Goal: Information Seeking & Learning: Learn about a topic

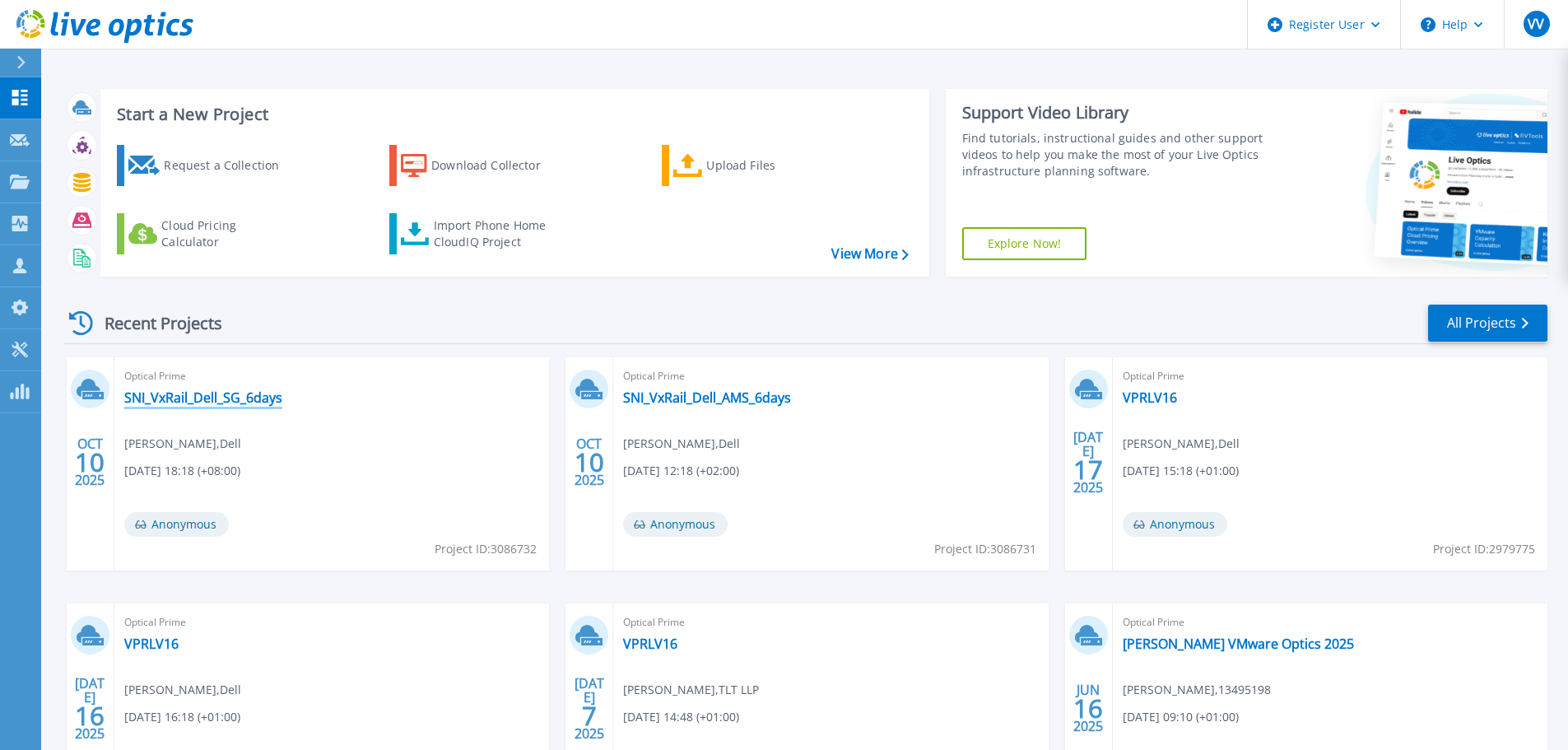
click at [249, 404] on link "SNI_VxRail_Dell_SG_6days" at bounding box center [203, 397] width 158 height 16
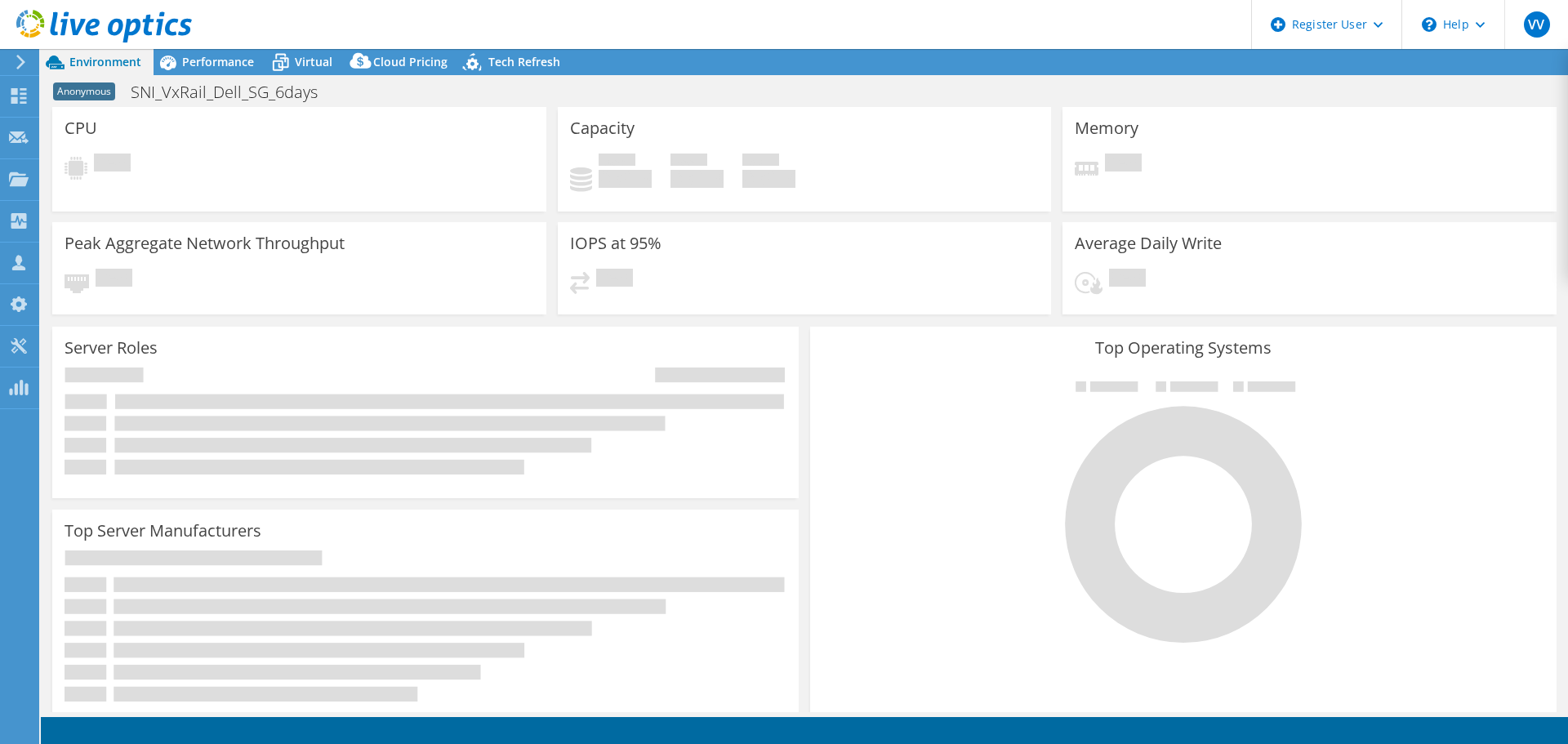
select select "USD"
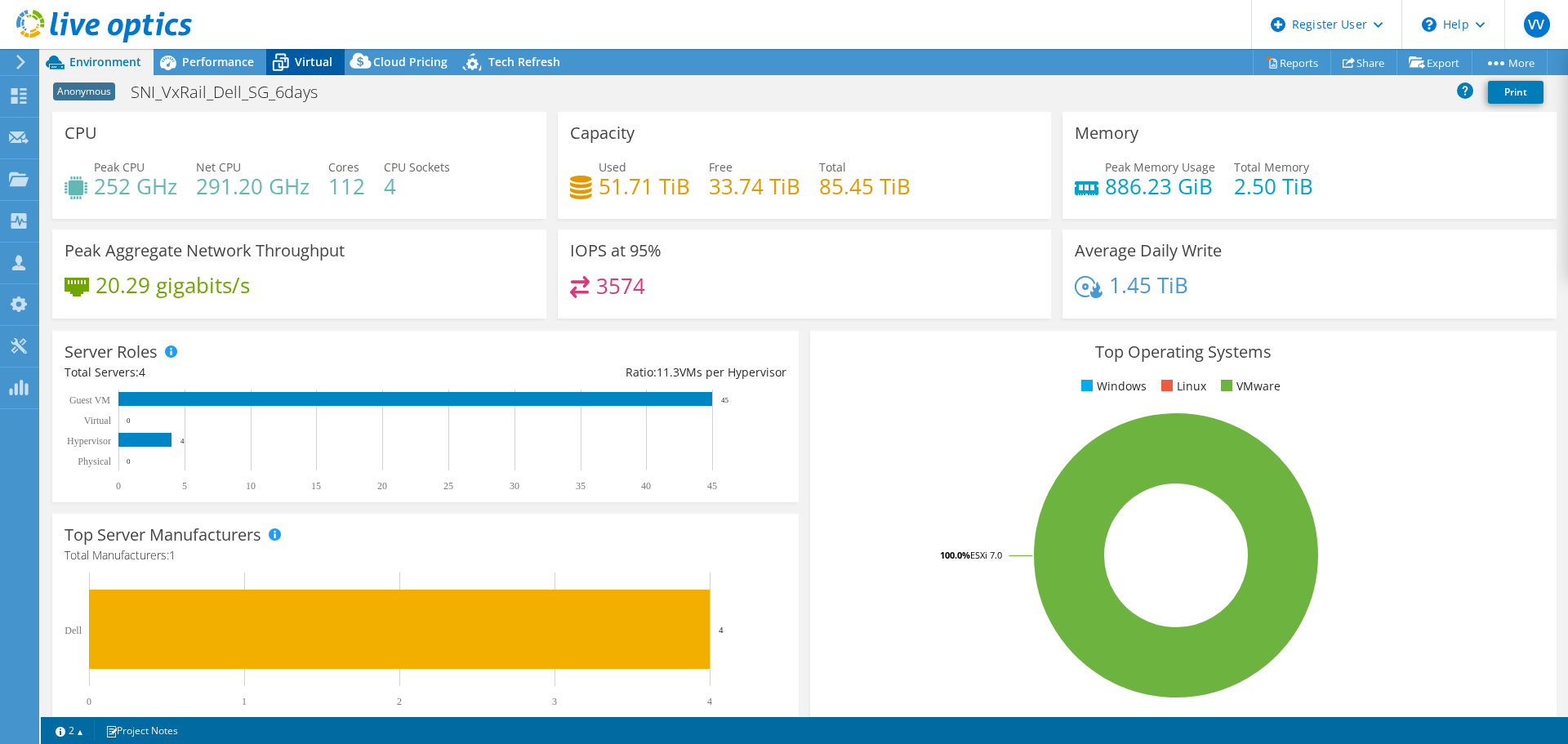
click at [306, 70] on div "Virtual" at bounding box center [305, 61] width 78 height 26
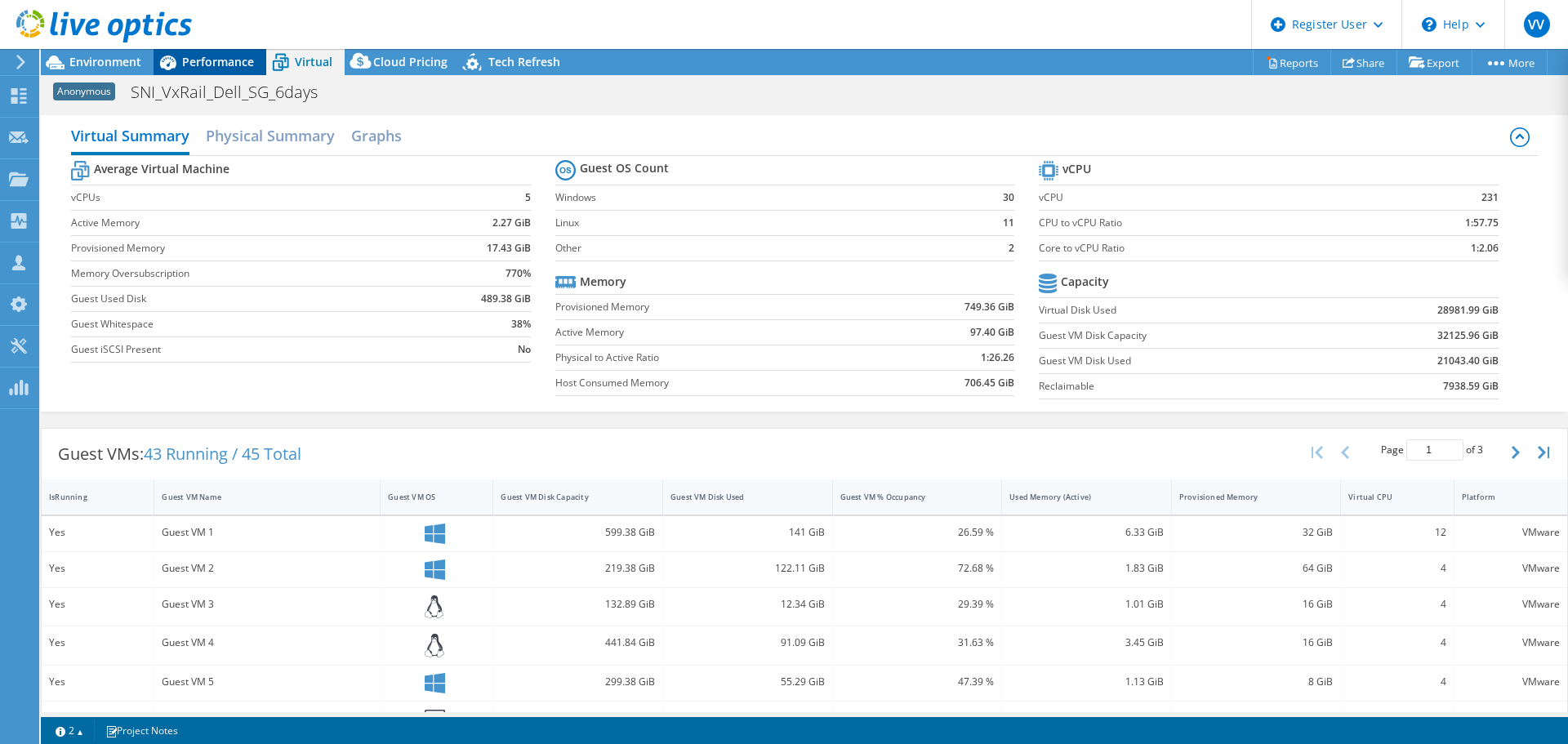
click at [176, 64] on icon at bounding box center [168, 63] width 29 height 29
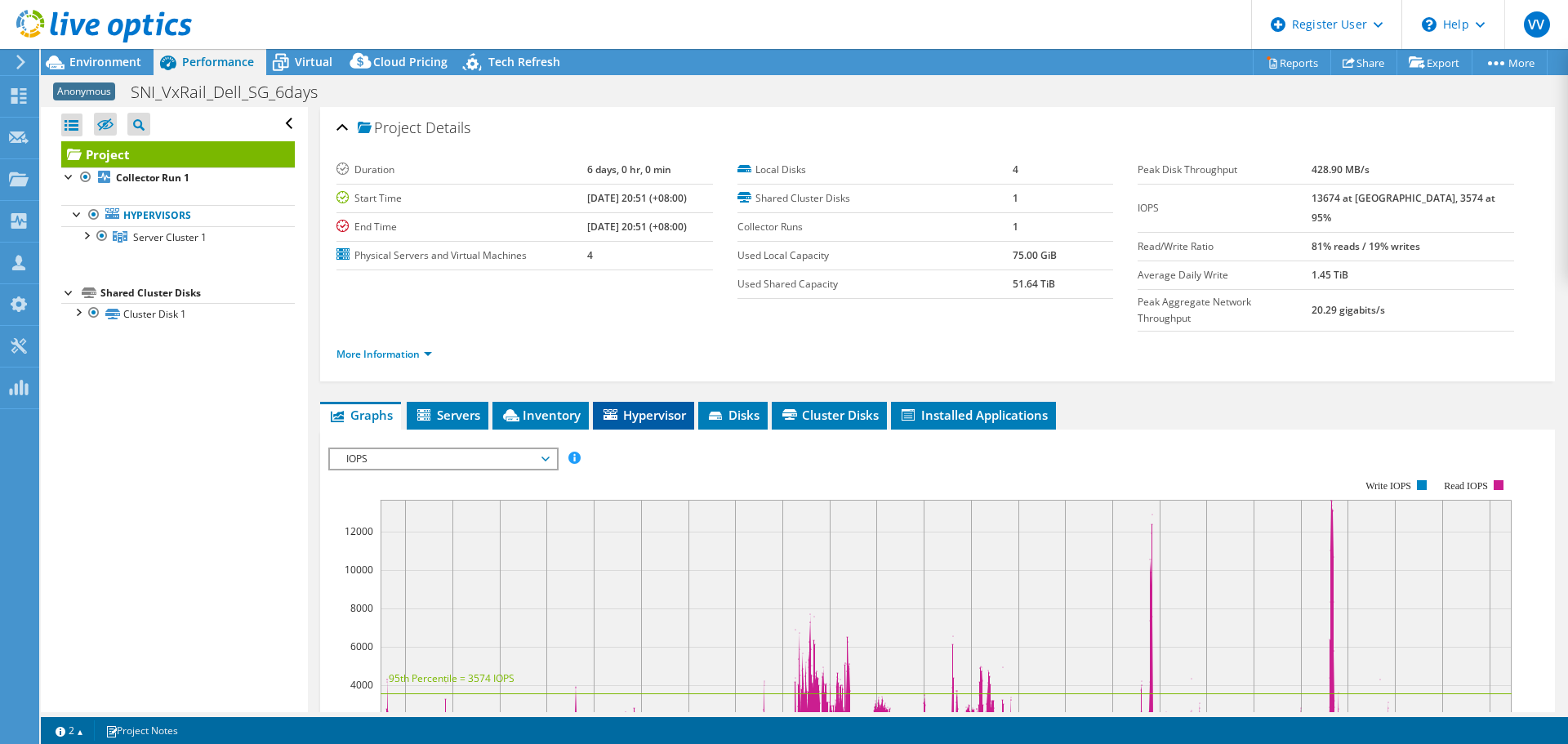
click at [631, 407] on span "Hypervisor" at bounding box center [643, 415] width 85 height 16
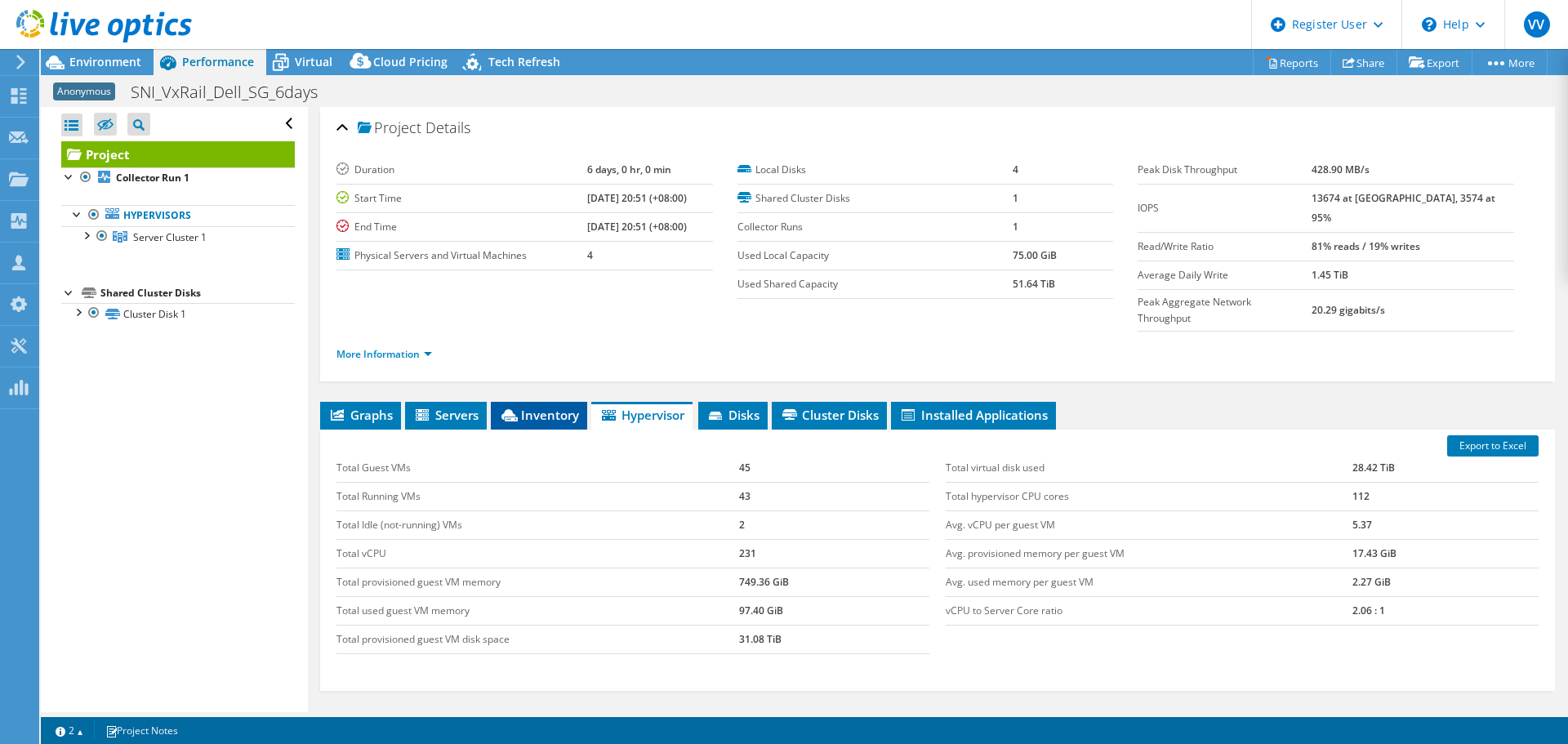
click at [539, 407] on span "Inventory" at bounding box center [539, 415] width 80 height 16
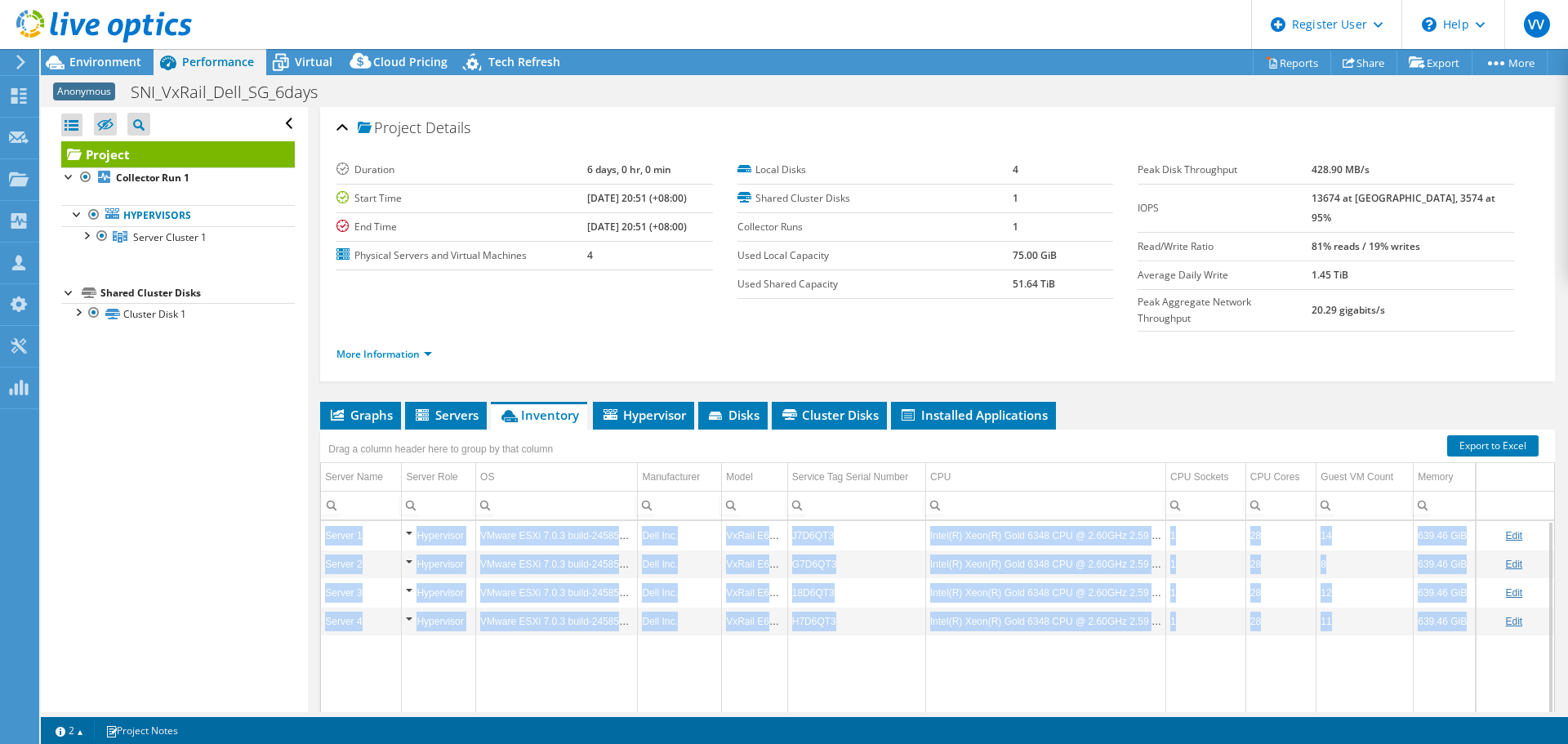
drag, startPoint x: 913, startPoint y: 654, endPoint x: 319, endPoint y: 499, distance: 613.9
click at [319, 499] on div "Project Details Duration 6 days, 0 hr, 0 min Start Time 04/30/2025, 20:51 (+08:…" at bounding box center [937, 473] width 1259 height 732
copy table "Server 1 Hypervisor VMware ESXi 7.0.3 build-24585291 Dell Inc. VxRail E660F J7D…"
click at [879, 661] on td "Data grid" at bounding box center [856, 704] width 138 height 139
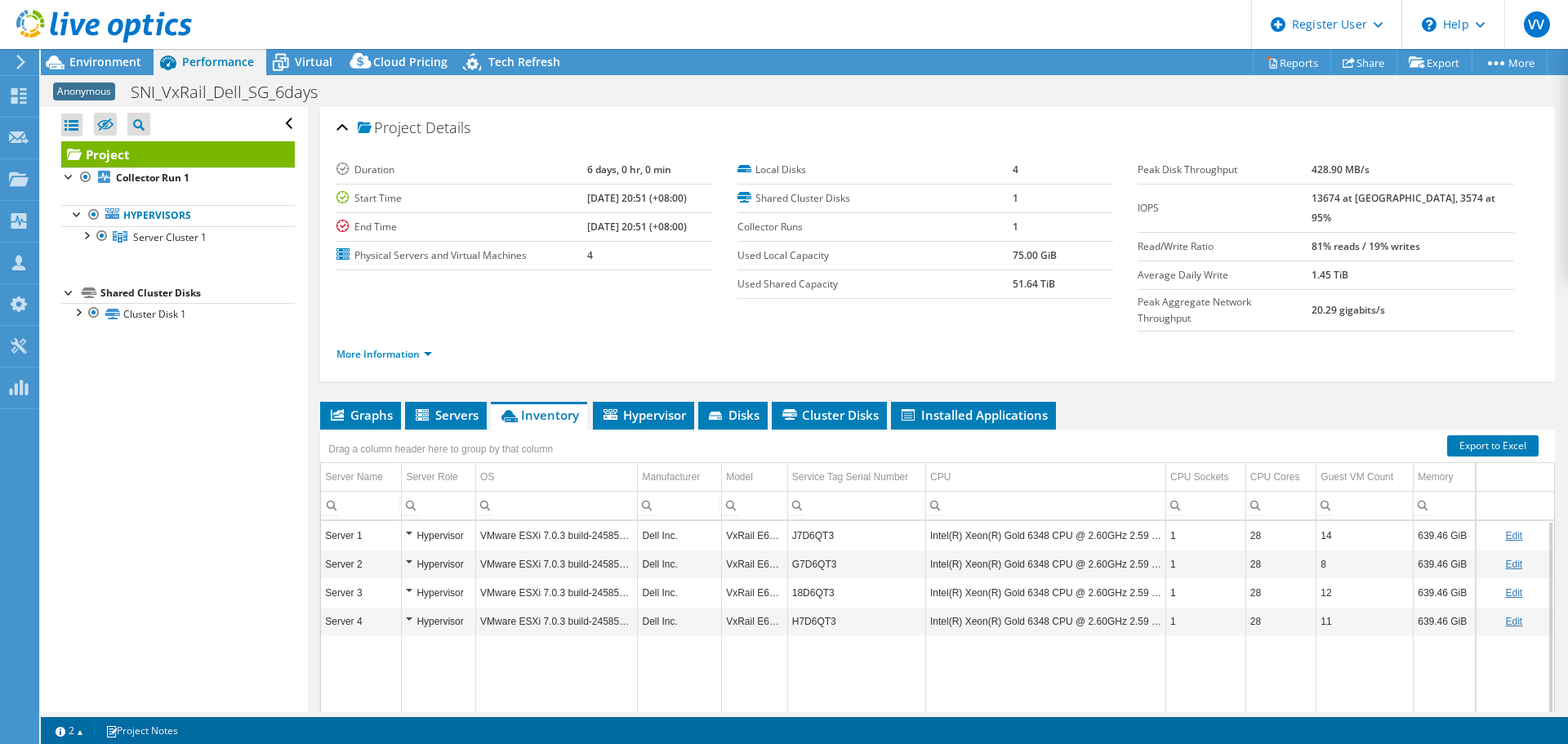
click at [910, 343] on div "More Information" at bounding box center [937, 354] width 1203 height 46
click at [20, 99] on icon at bounding box center [19, 95] width 20 height 15
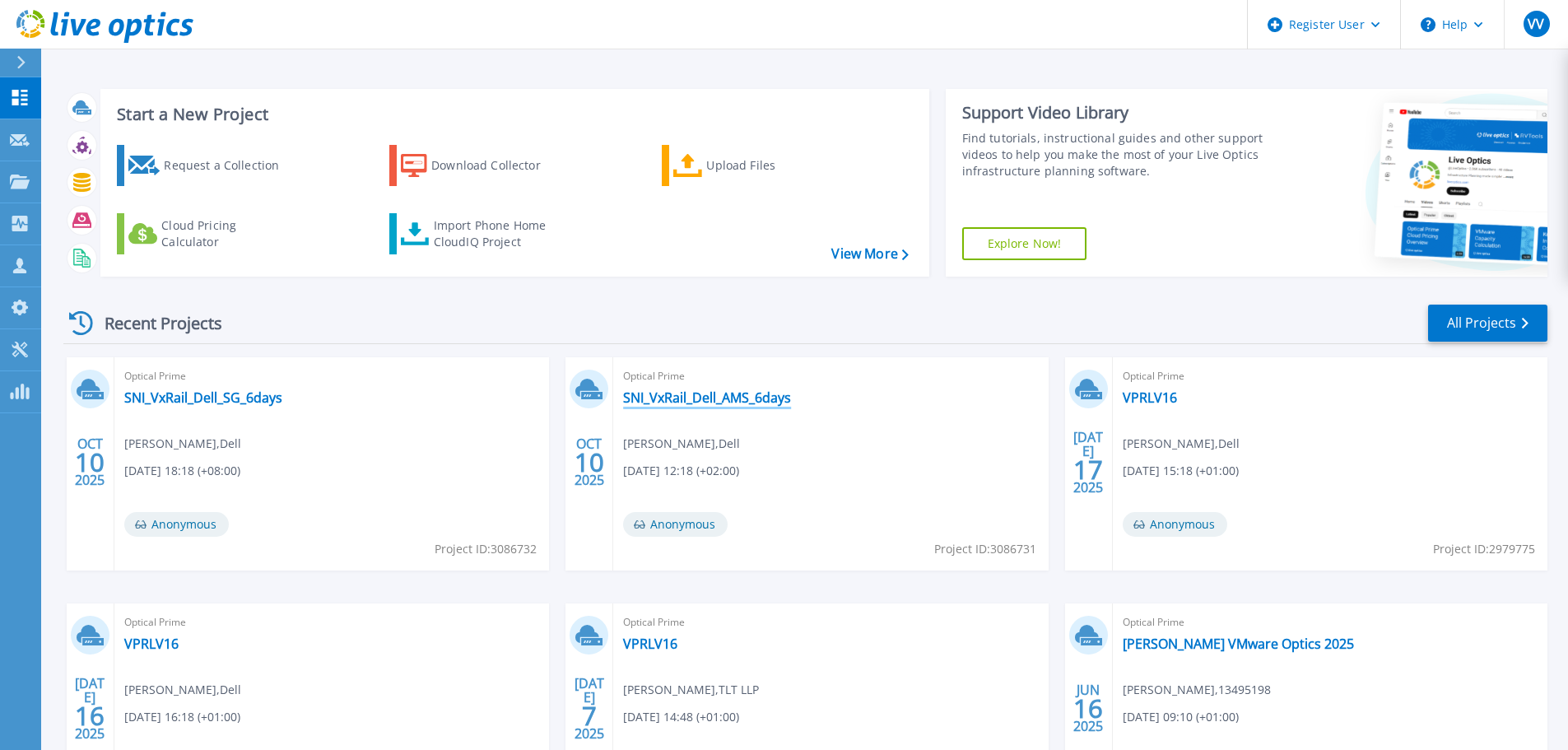
click at [672, 402] on link "SNI_VxRail_Dell_AMS_6days" at bounding box center [706, 397] width 168 height 16
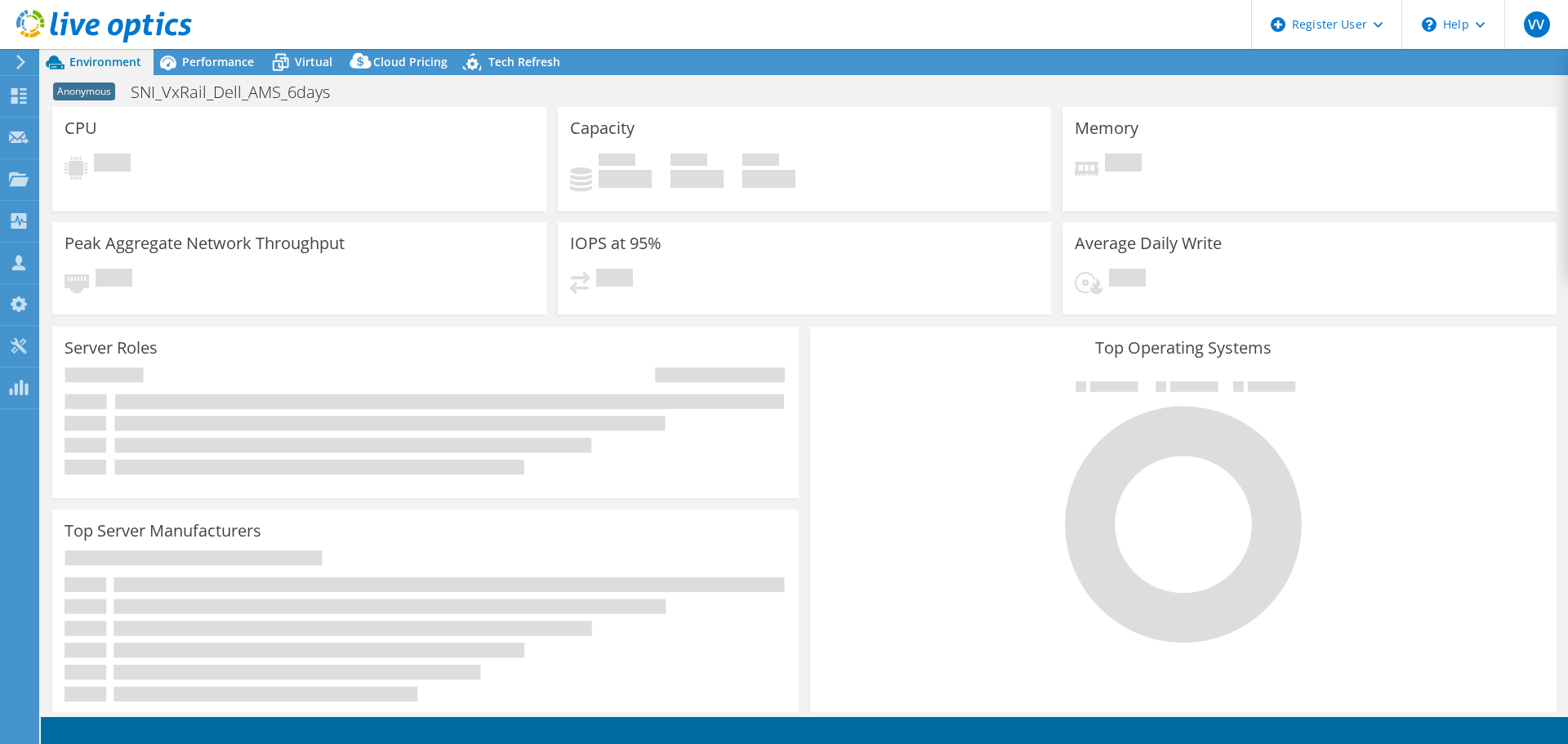
select select "USD"
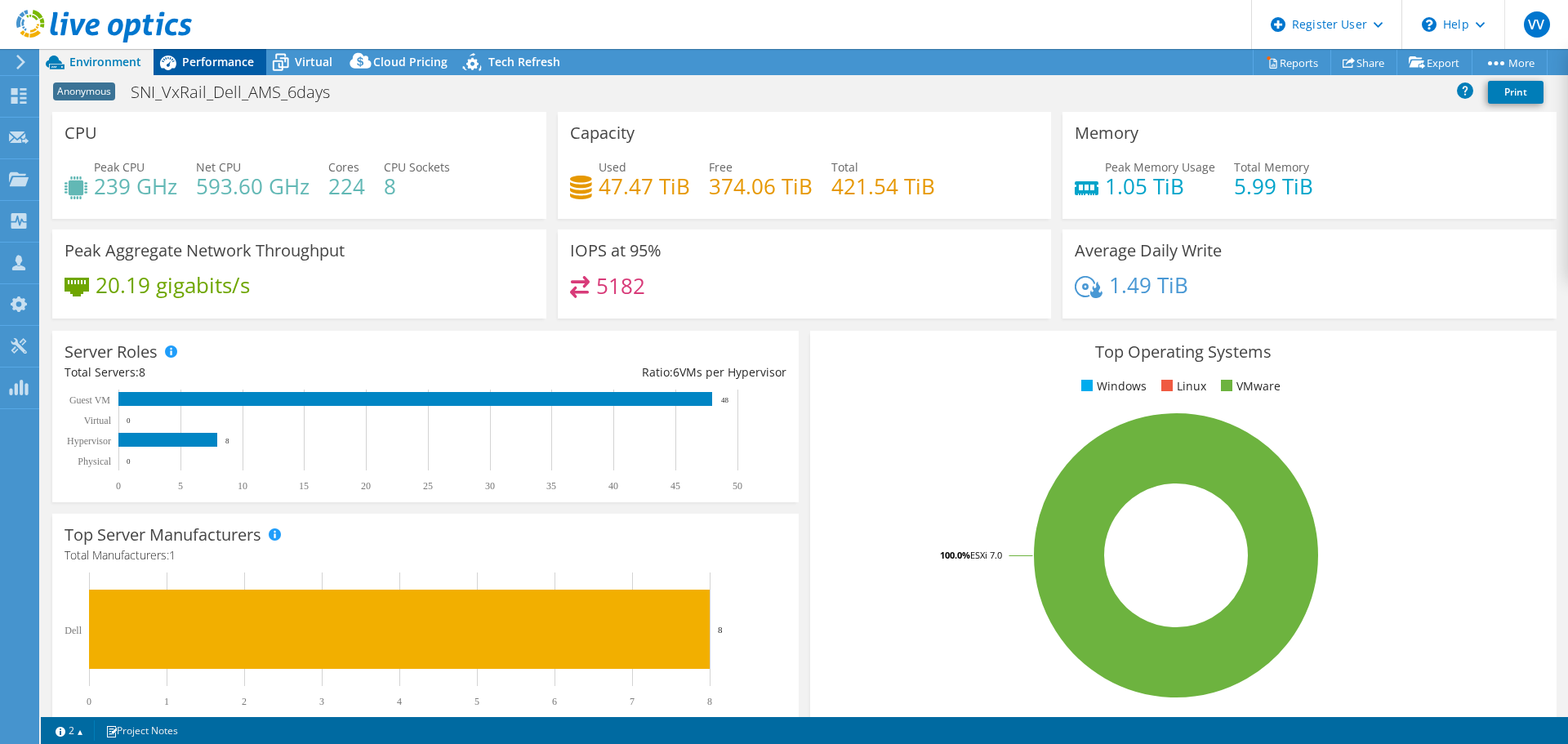
click at [237, 65] on span "Performance" at bounding box center [218, 61] width 72 height 15
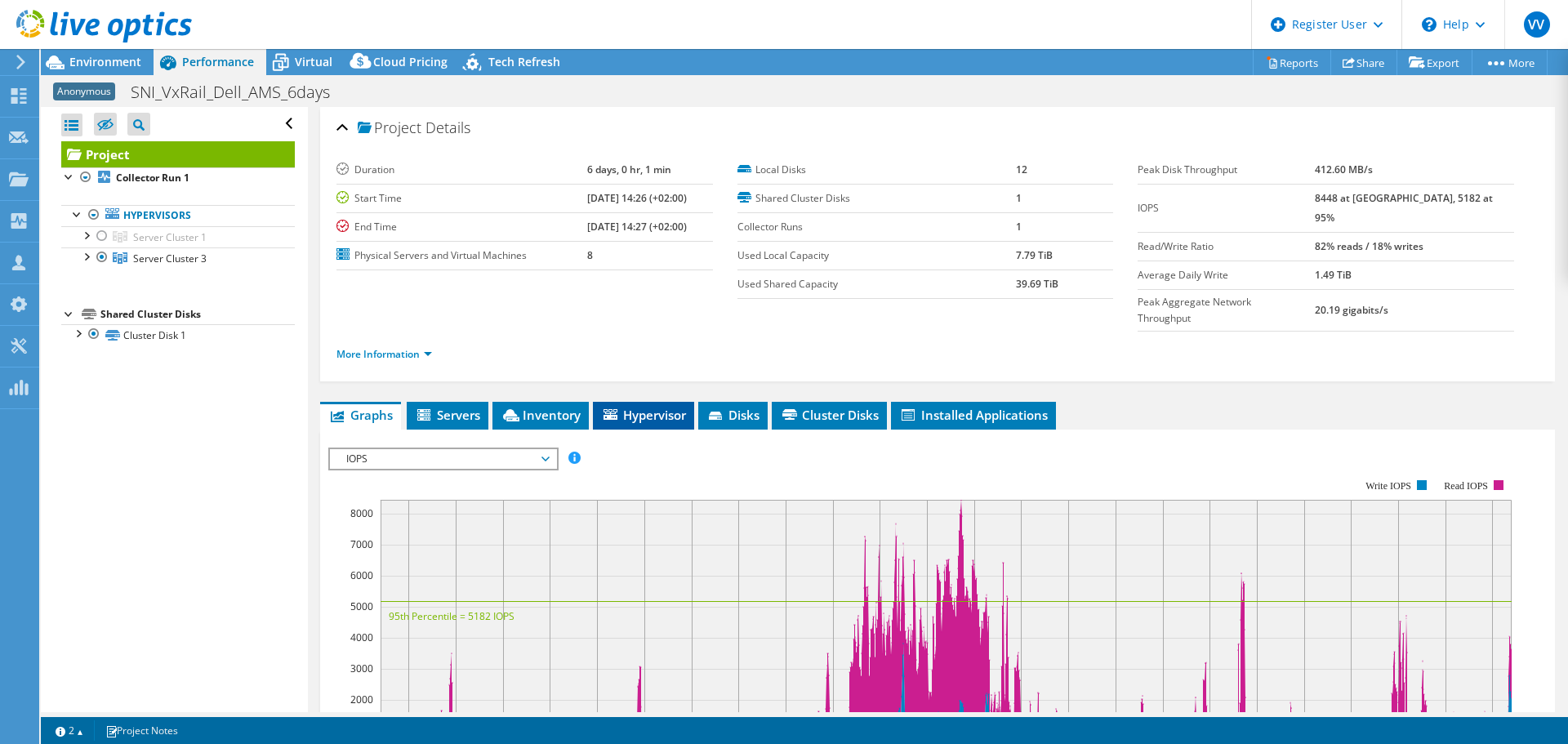
click at [632, 407] on span "Hypervisor" at bounding box center [643, 415] width 85 height 16
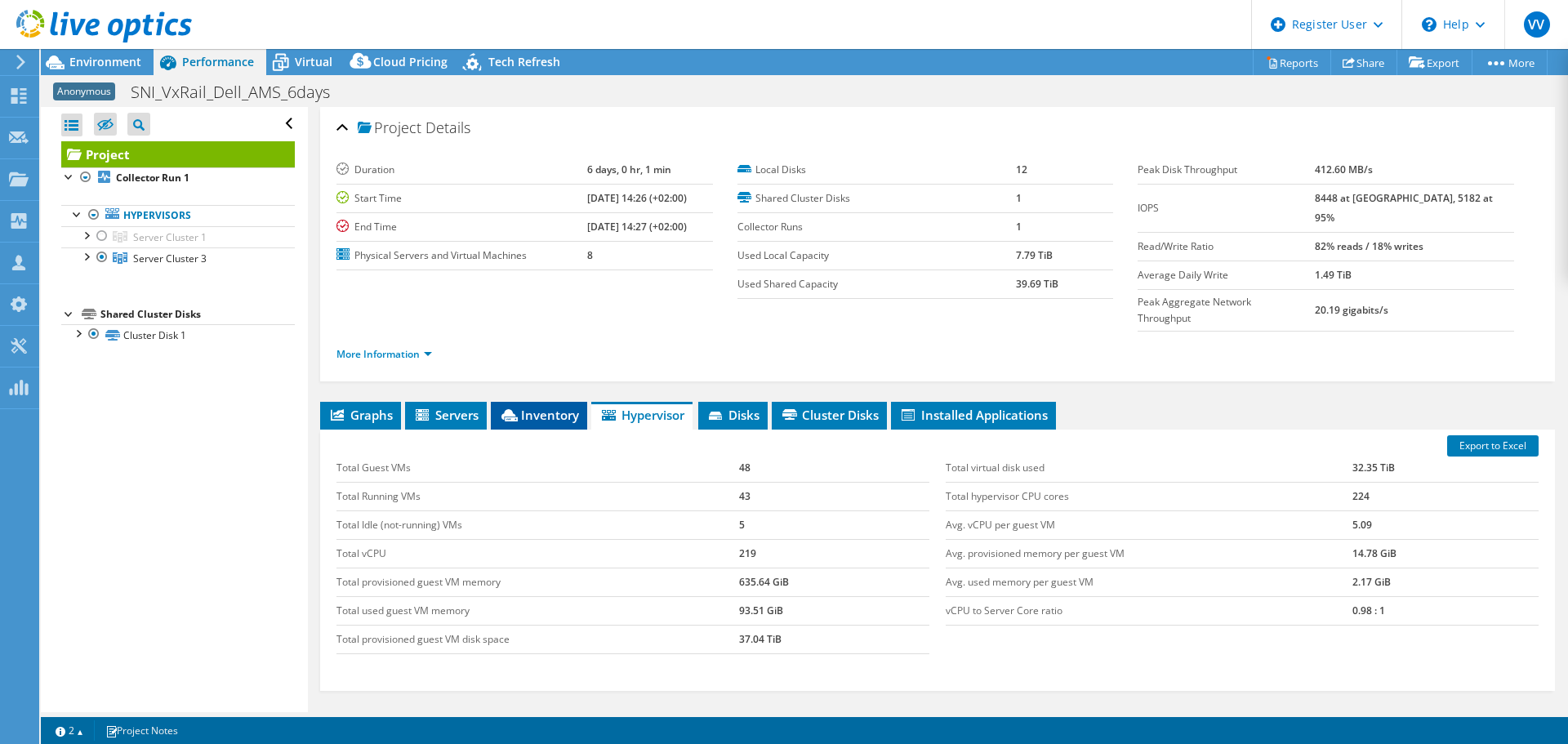
click at [532, 407] on span "Inventory" at bounding box center [539, 415] width 80 height 16
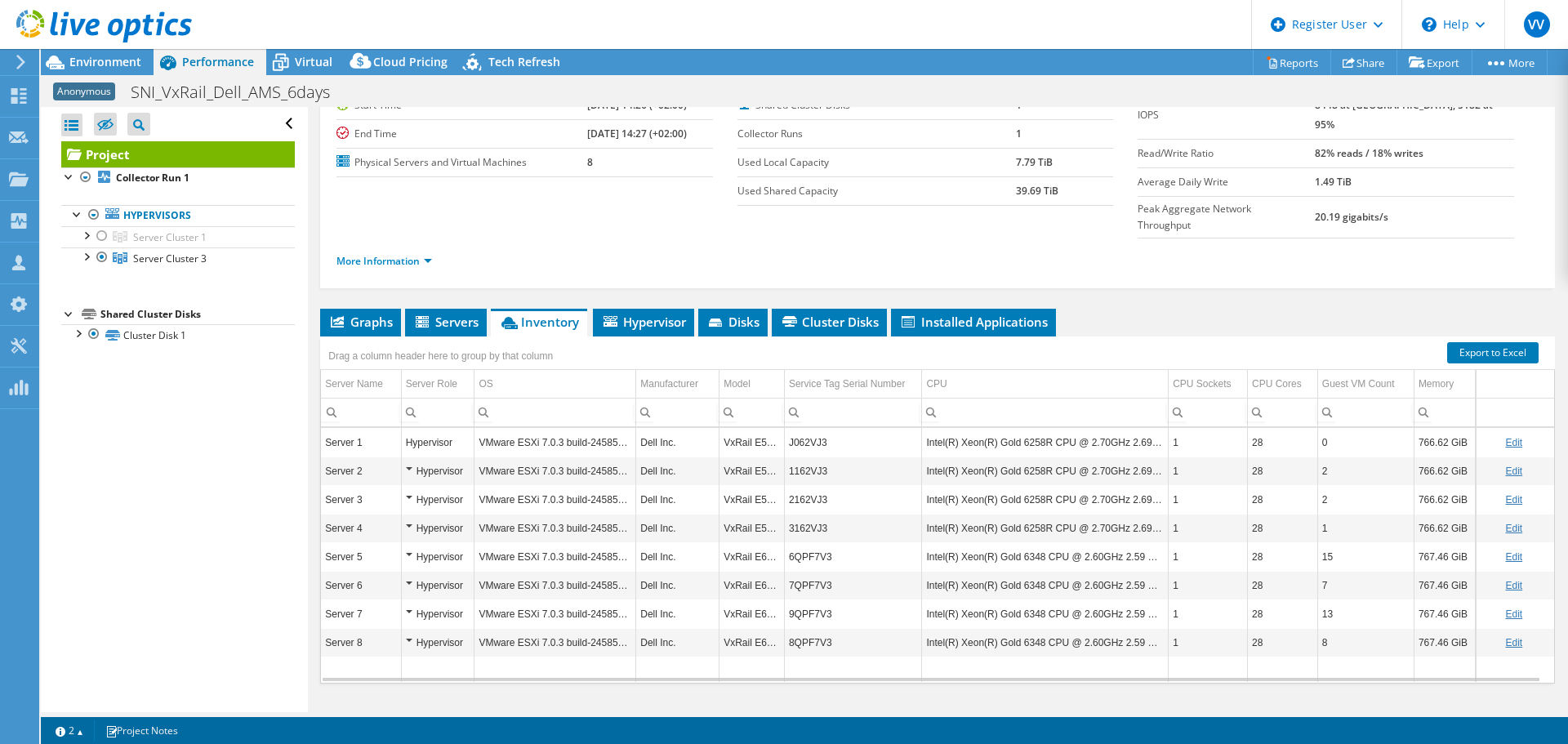
scroll to position [94, 0]
click at [85, 258] on div at bounding box center [85, 255] width 16 height 16
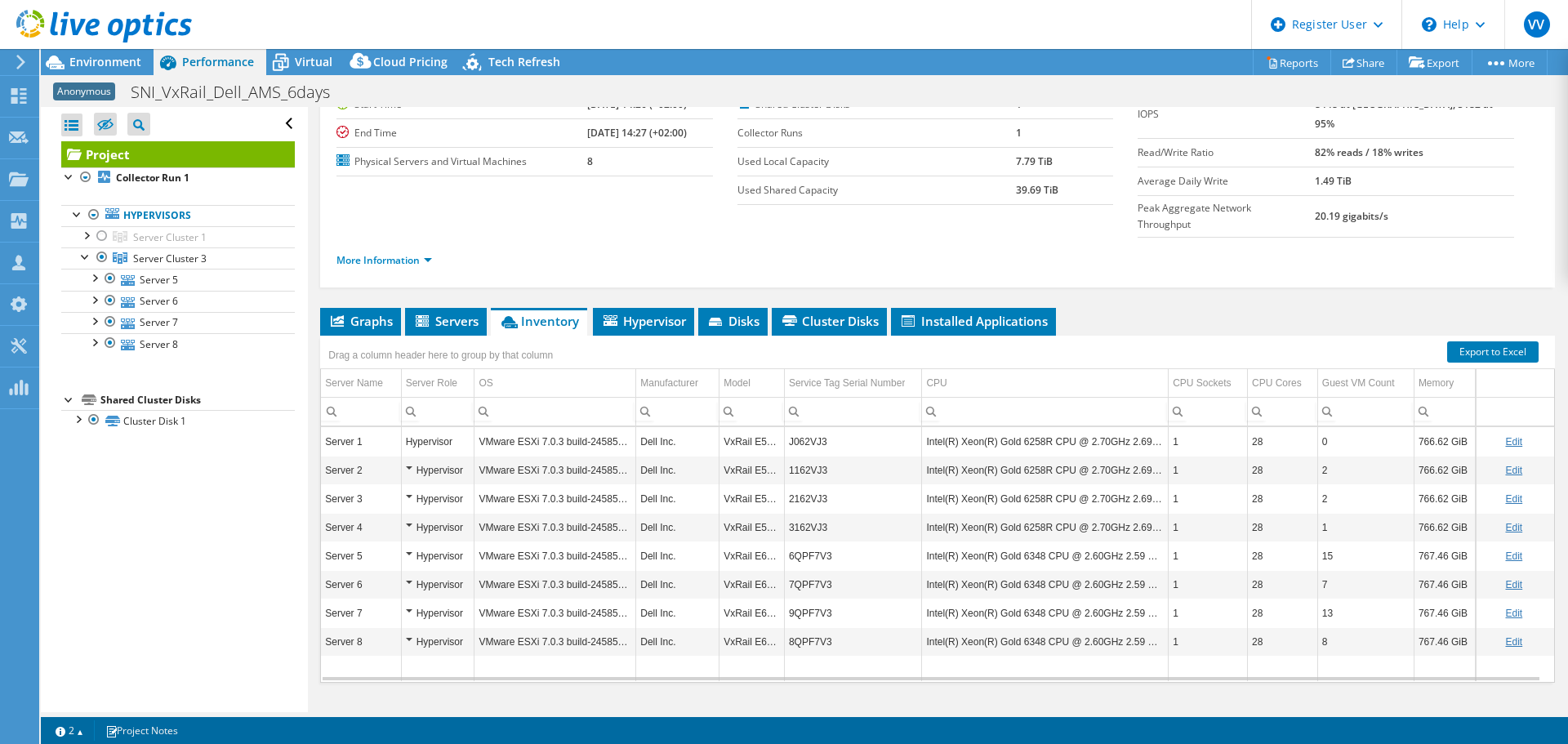
click at [1500, 101] on div "Anonymous SNI_VxRail_Dell_AMS_6days Print" at bounding box center [804, 92] width 1528 height 31
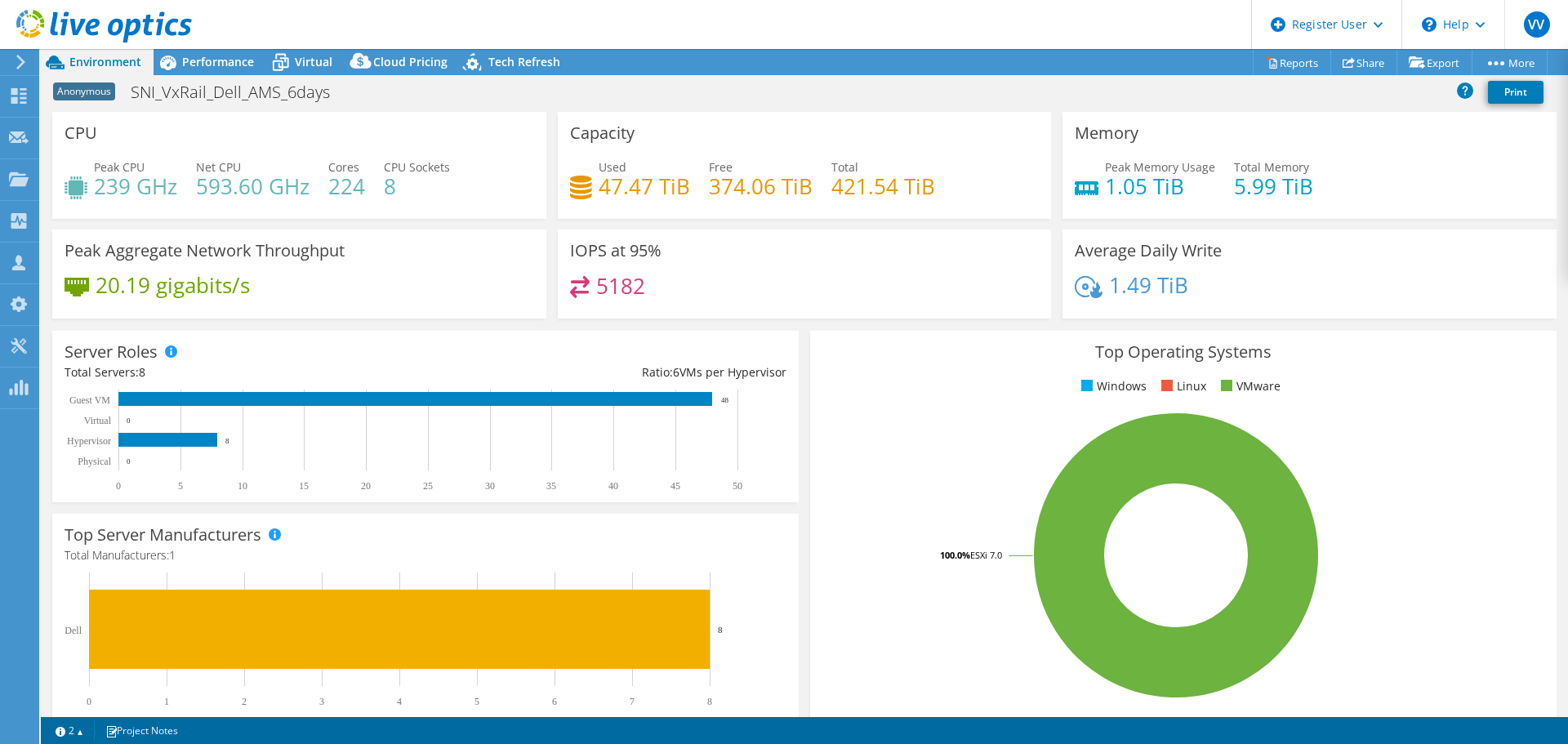
select select "USD"
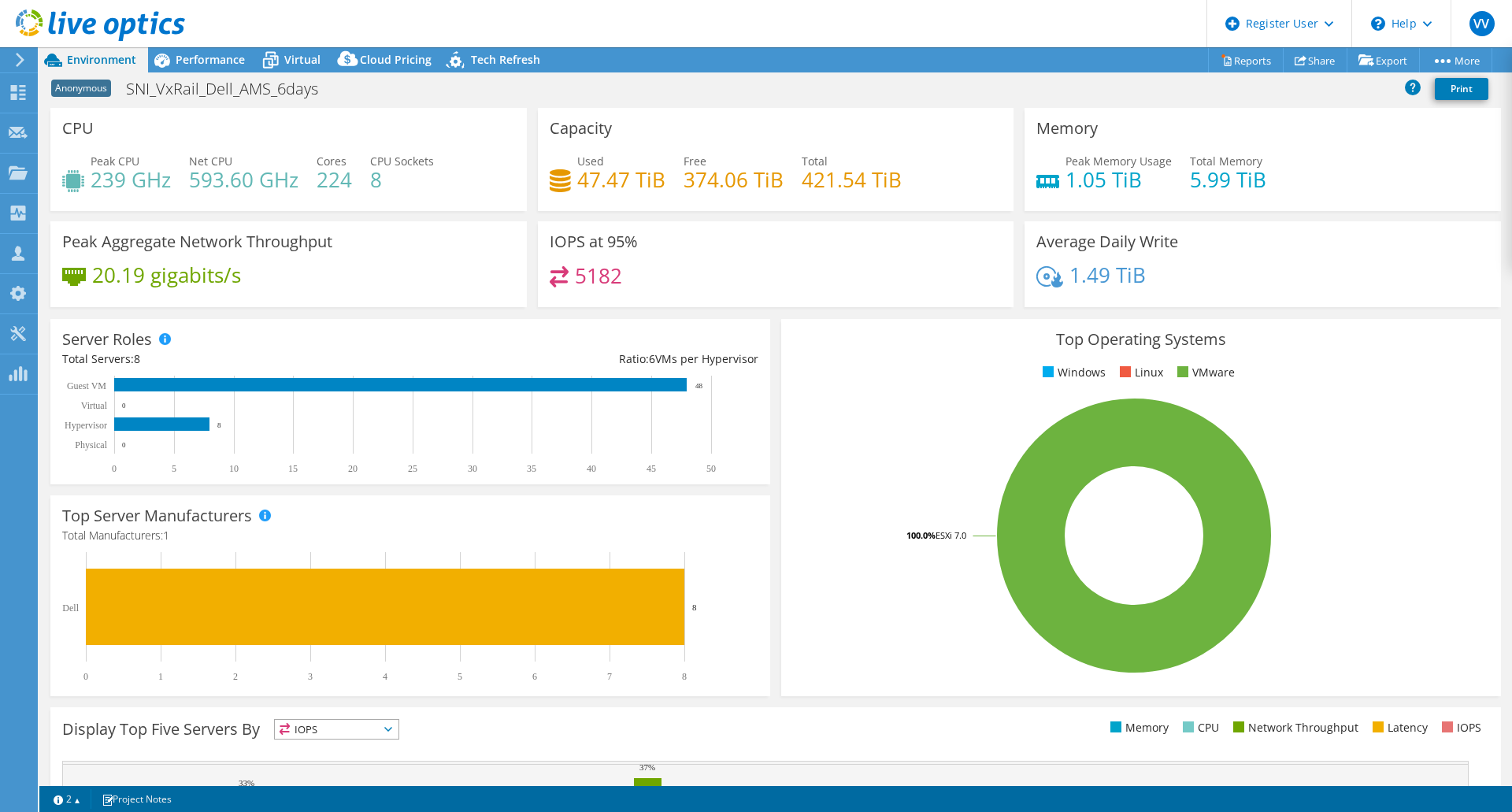
select select "USD"
